Goal: Use online tool/utility: Utilize a website feature to perform a specific function

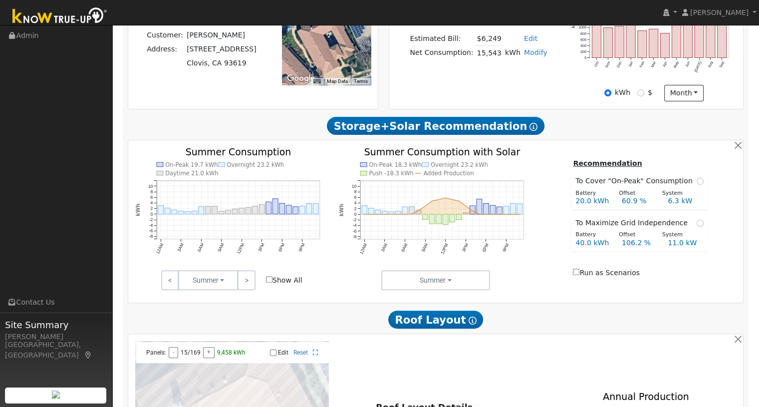
scroll to position [266, 0]
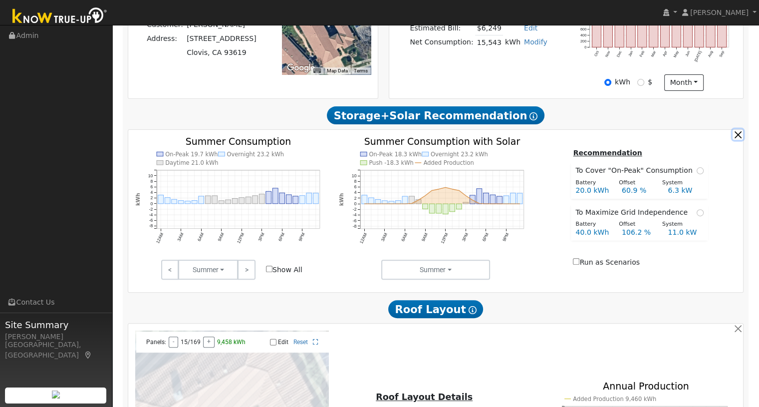
click at [738, 138] on button "button" at bounding box center [737, 134] width 10 height 10
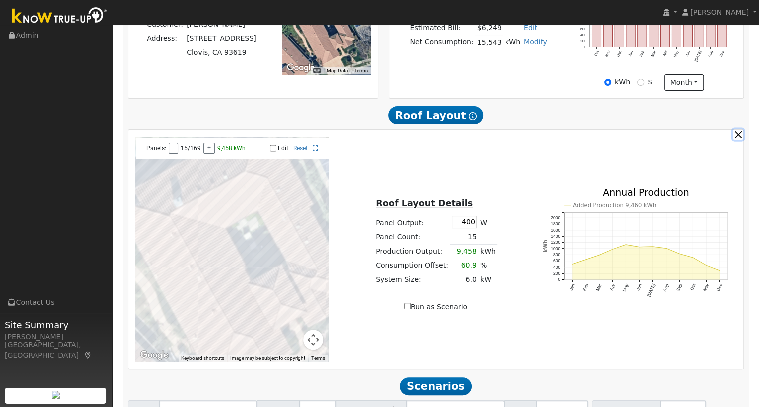
click at [738, 138] on button "button" at bounding box center [737, 134] width 10 height 10
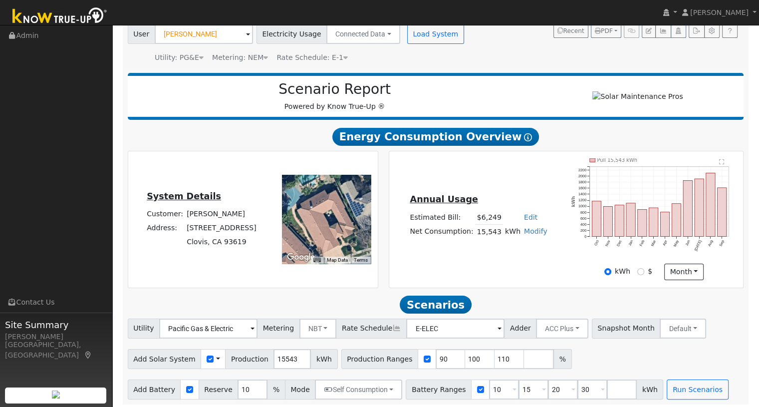
scroll to position [83, 0]
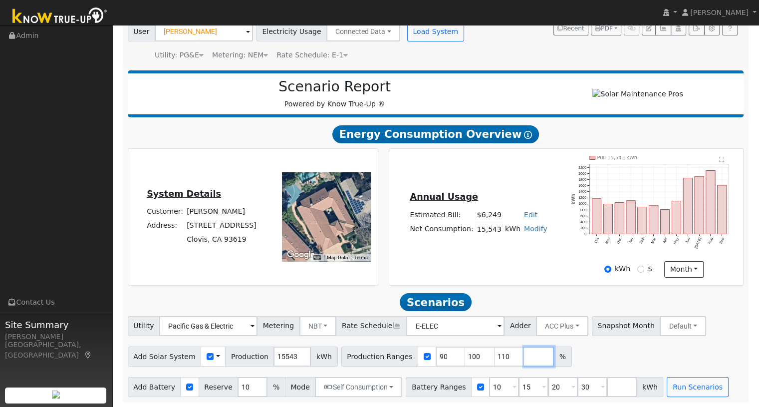
click at [524, 354] on input "number" at bounding box center [539, 356] width 30 height 20
type input "120"
drag, startPoint x: 430, startPoint y: 354, endPoint x: 407, endPoint y: 352, distance: 23.1
click at [407, 352] on div "Production Ranges 90 100 110 120 %" at bounding box center [471, 356] width 260 height 20
type input "100"
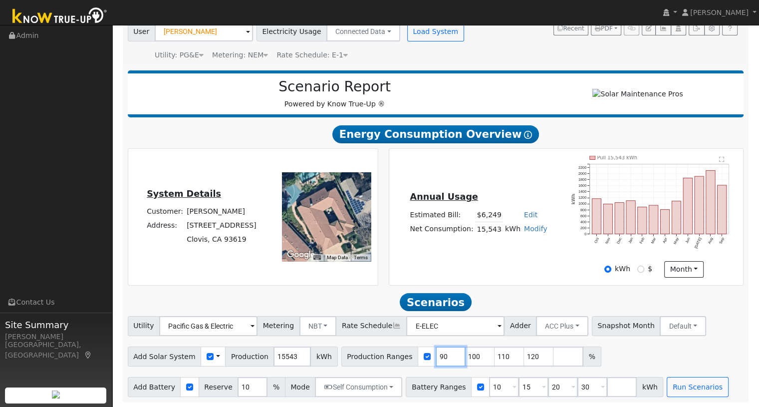
type input "110"
type input "120"
type input "100"
click at [463, 271] on div "Annual Usage Estimated Bill: $6,249 Edit Estimated Bill $ Annual Net Consumptio…" at bounding box center [566, 217] width 351 height 122
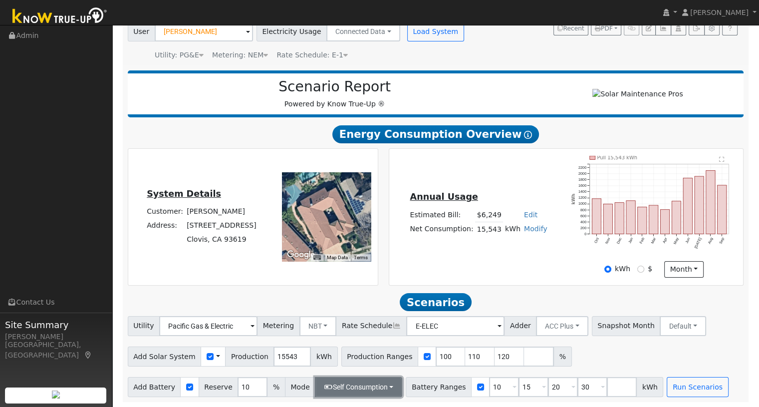
click at [343, 385] on button "Self Consumption" at bounding box center [358, 387] width 87 height 20
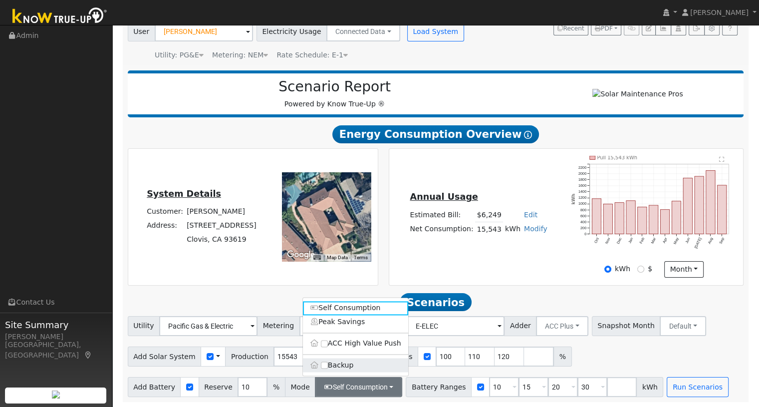
click at [334, 362] on label "Backup" at bounding box center [355, 365] width 105 height 14
click at [328, 362] on input "Backup" at bounding box center [324, 364] width 7 height 7
type input "20"
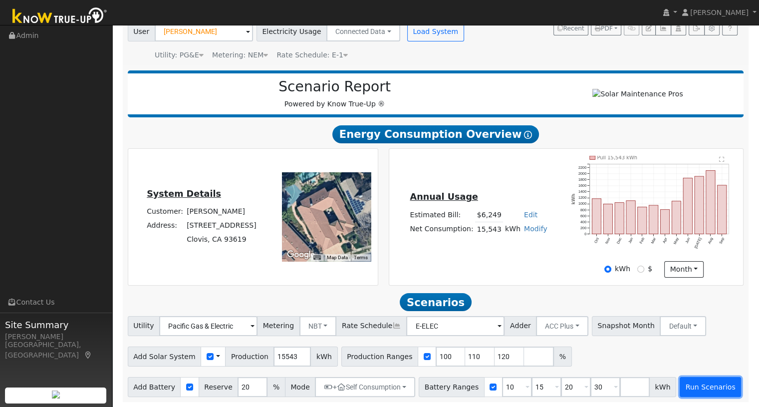
click at [679, 382] on button "Run Scenarios" at bounding box center [709, 387] width 61 height 20
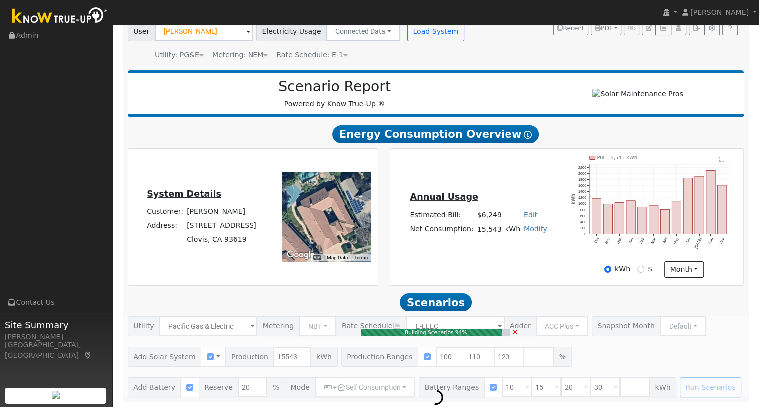
type input "10.4"
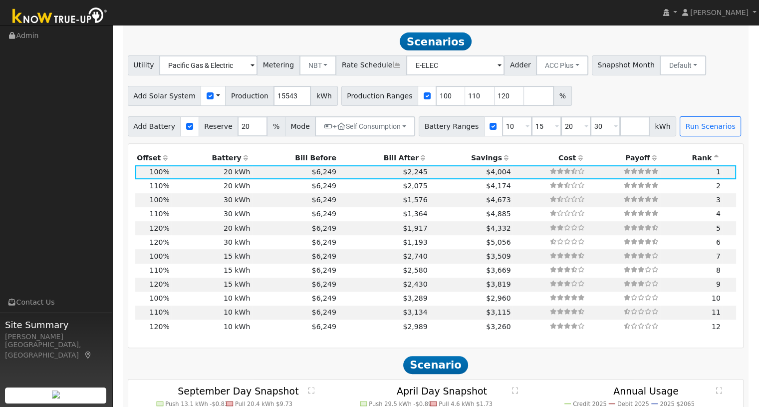
scroll to position [345, 0]
